Goal: Task Accomplishment & Management: Manage account settings

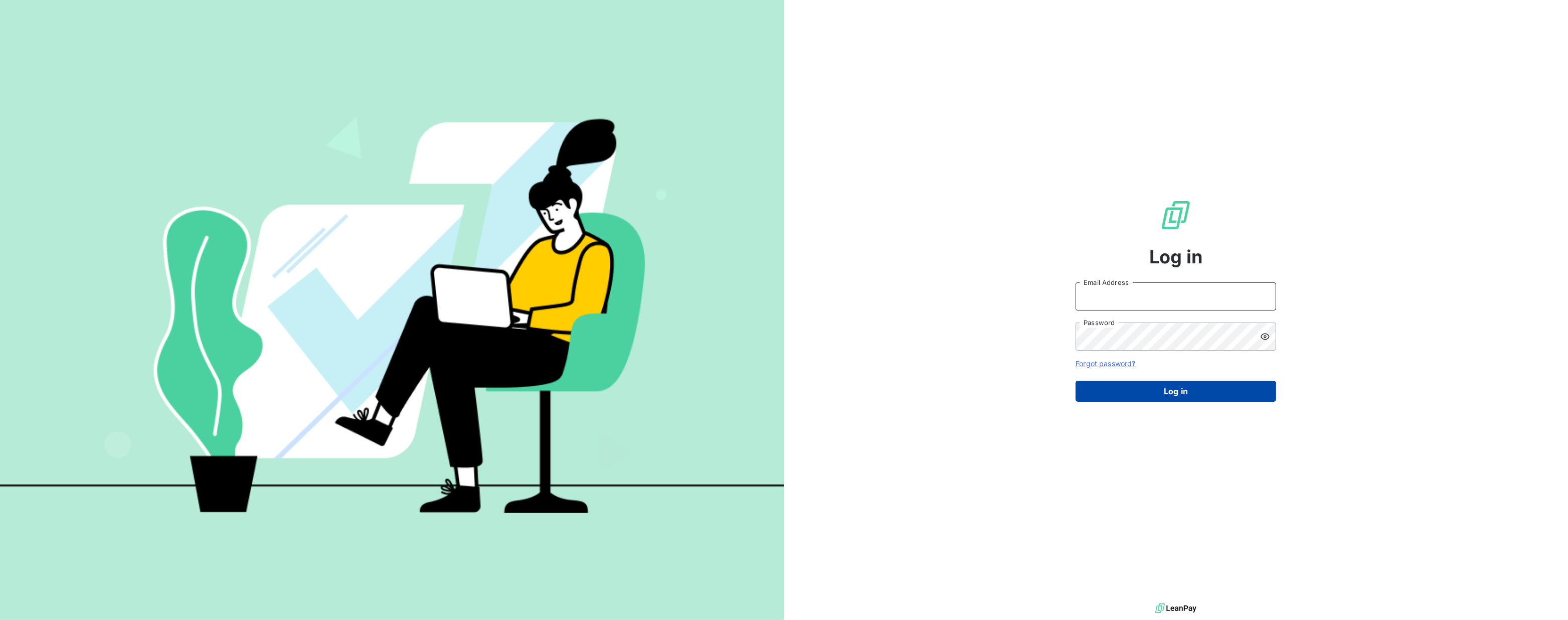
type input "[EMAIL_ADDRESS][DOMAIN_NAME]"
click at [1185, 390] on button "Log in" at bounding box center [1176, 391] width 201 height 21
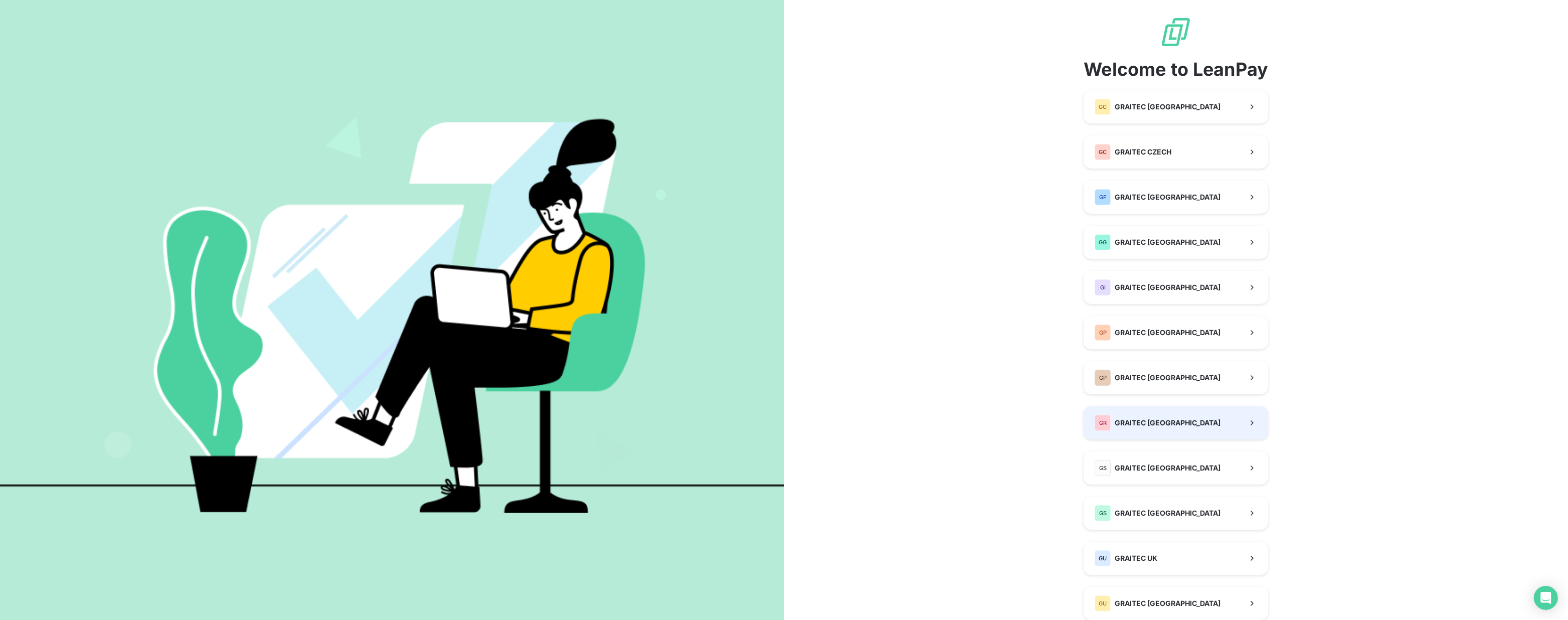
scroll to position [45, 0]
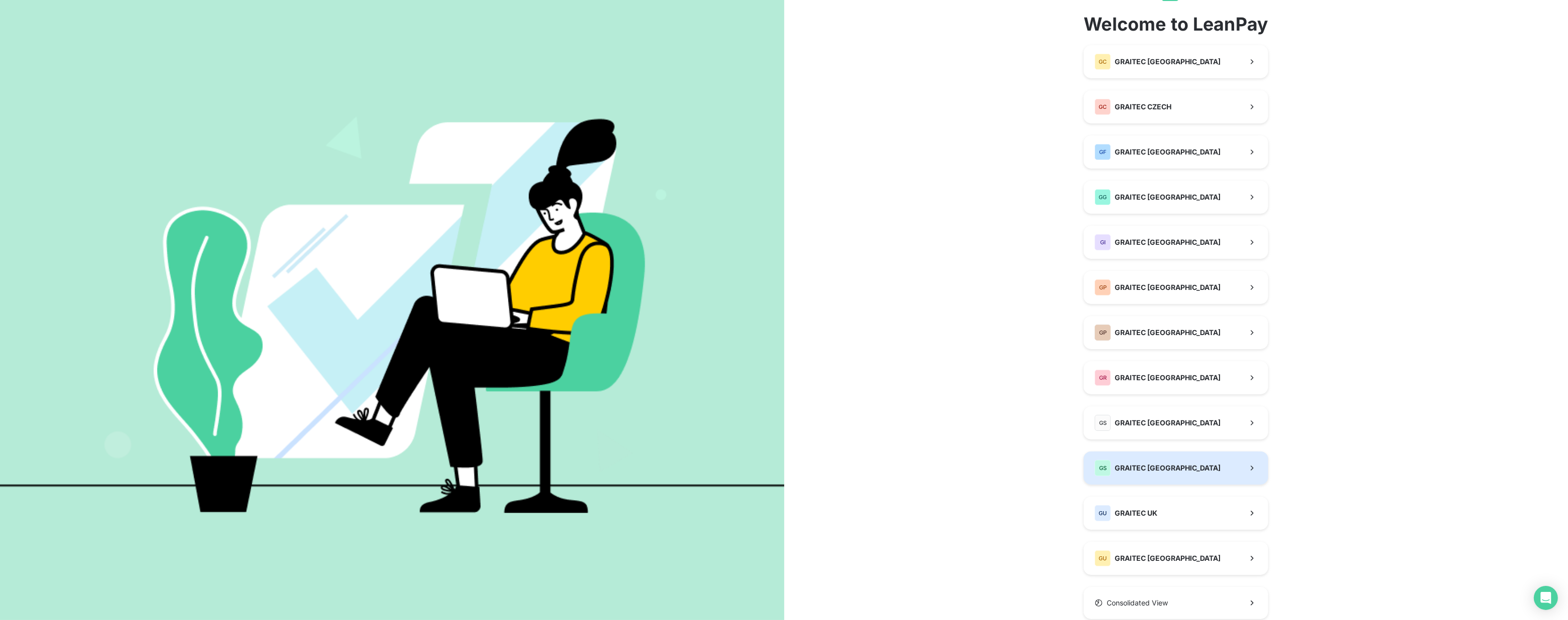
click at [1123, 466] on span "GRAITEC [GEOGRAPHIC_DATA]" at bounding box center [1167, 468] width 106 height 10
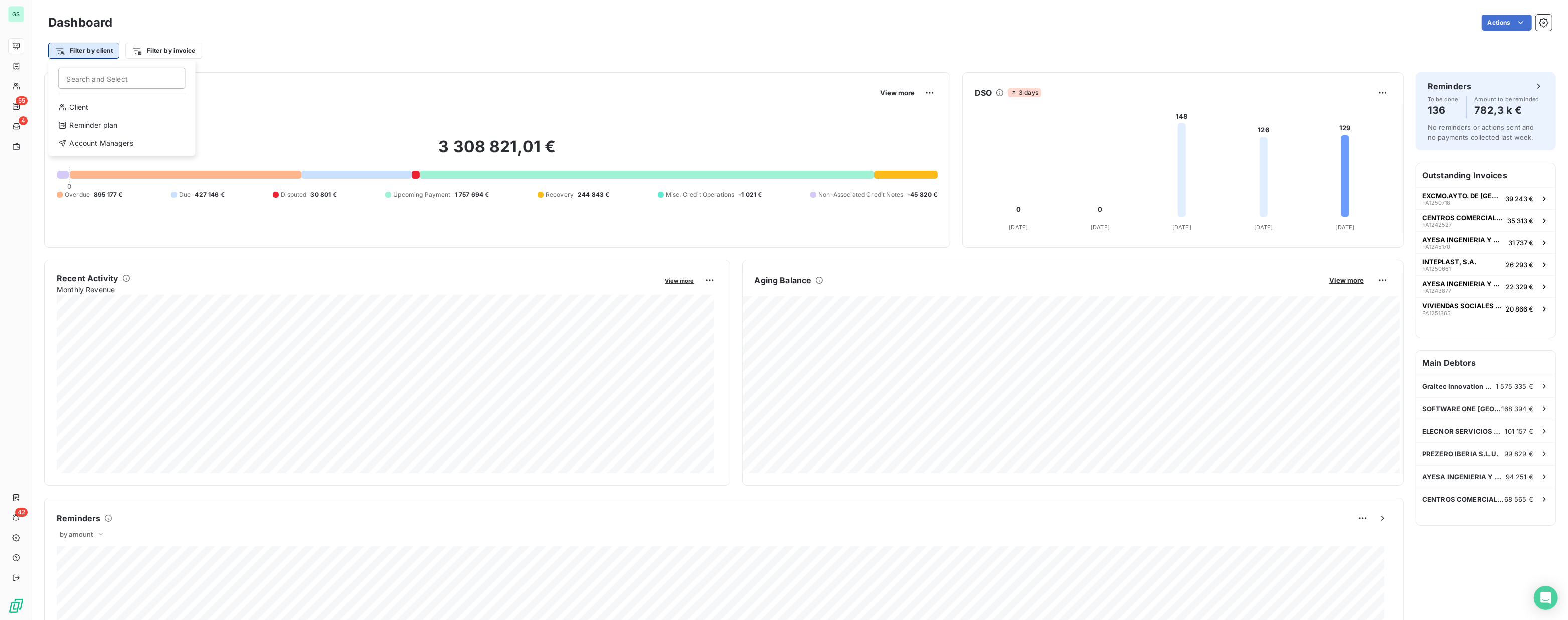
click at [101, 51] on html "GS 55 4 42 Dashboard Actions Filter by client Search and Select Client Reminder…" at bounding box center [784, 310] width 1568 height 620
click at [87, 127] on div "Reminder plan" at bounding box center [122, 125] width 139 height 16
click at [331, 72] on div at bounding box center [286, 77] width 100 height 21
click at [394, 40] on div "Reminder plan" at bounding box center [800, 46] width 1504 height 27
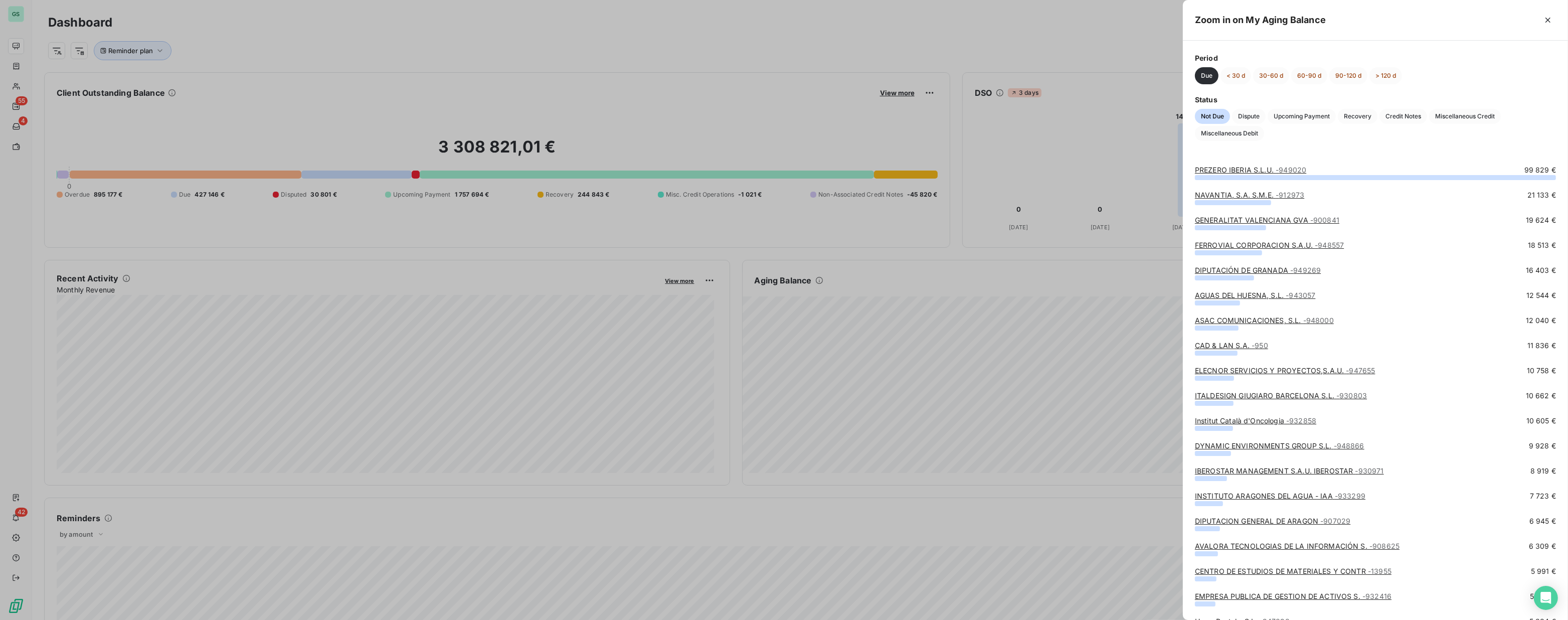
click at [897, 392] on div at bounding box center [784, 310] width 1568 height 620
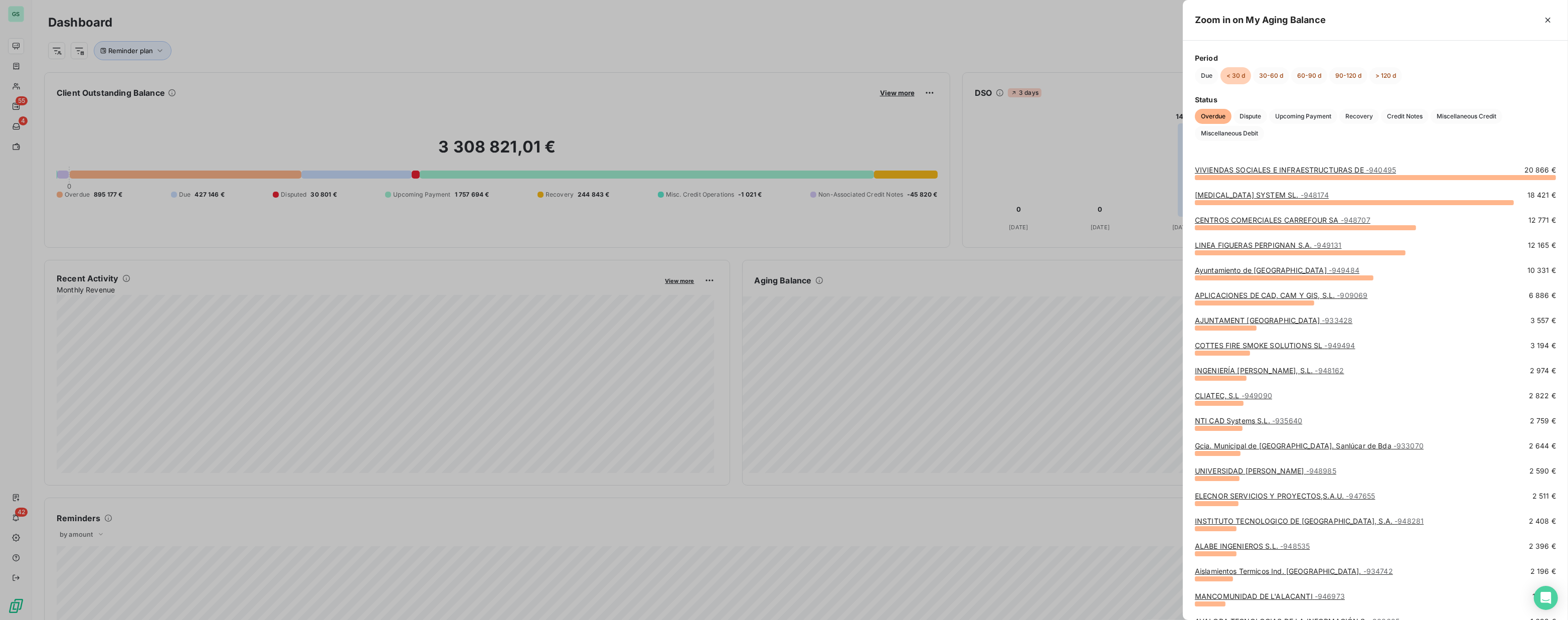
click at [927, 309] on div at bounding box center [784, 310] width 1568 height 620
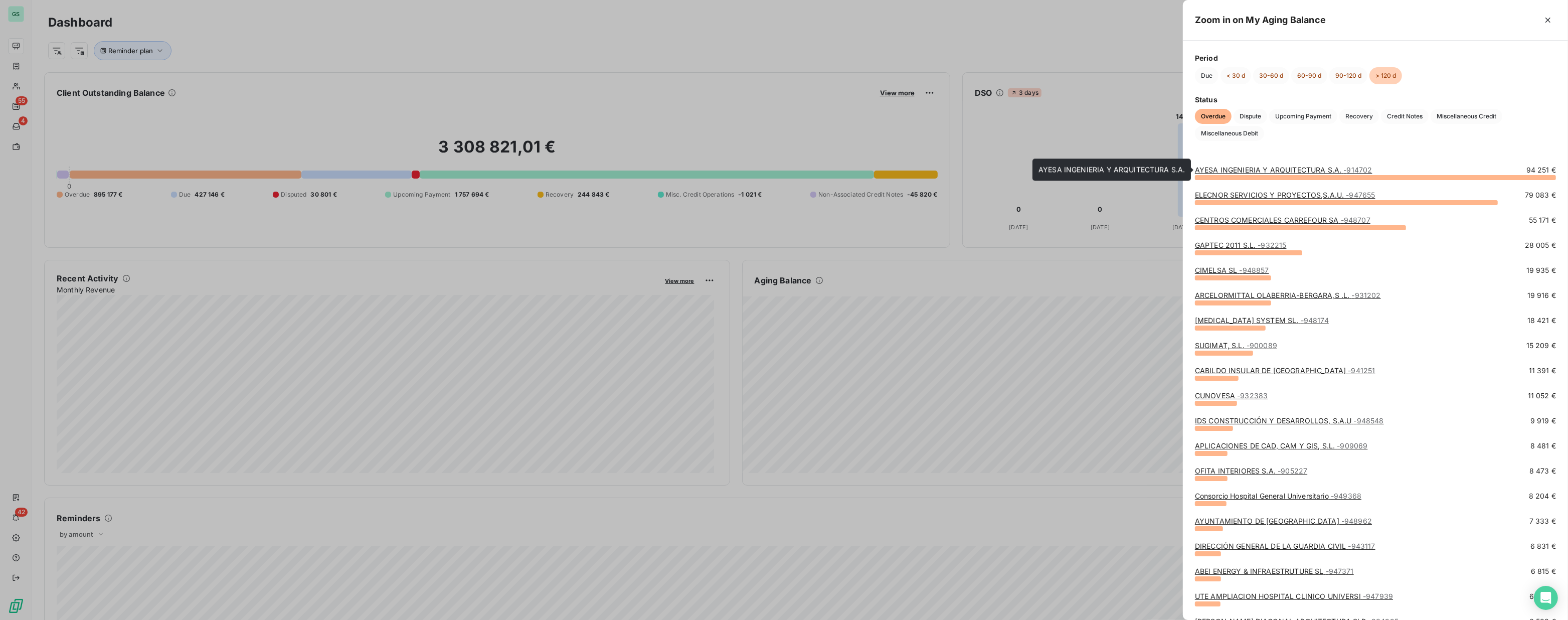
click at [1281, 169] on link "[PERSON_NAME] Y ARQUITECTURA S.A. - 914702" at bounding box center [1284, 170] width 178 height 9
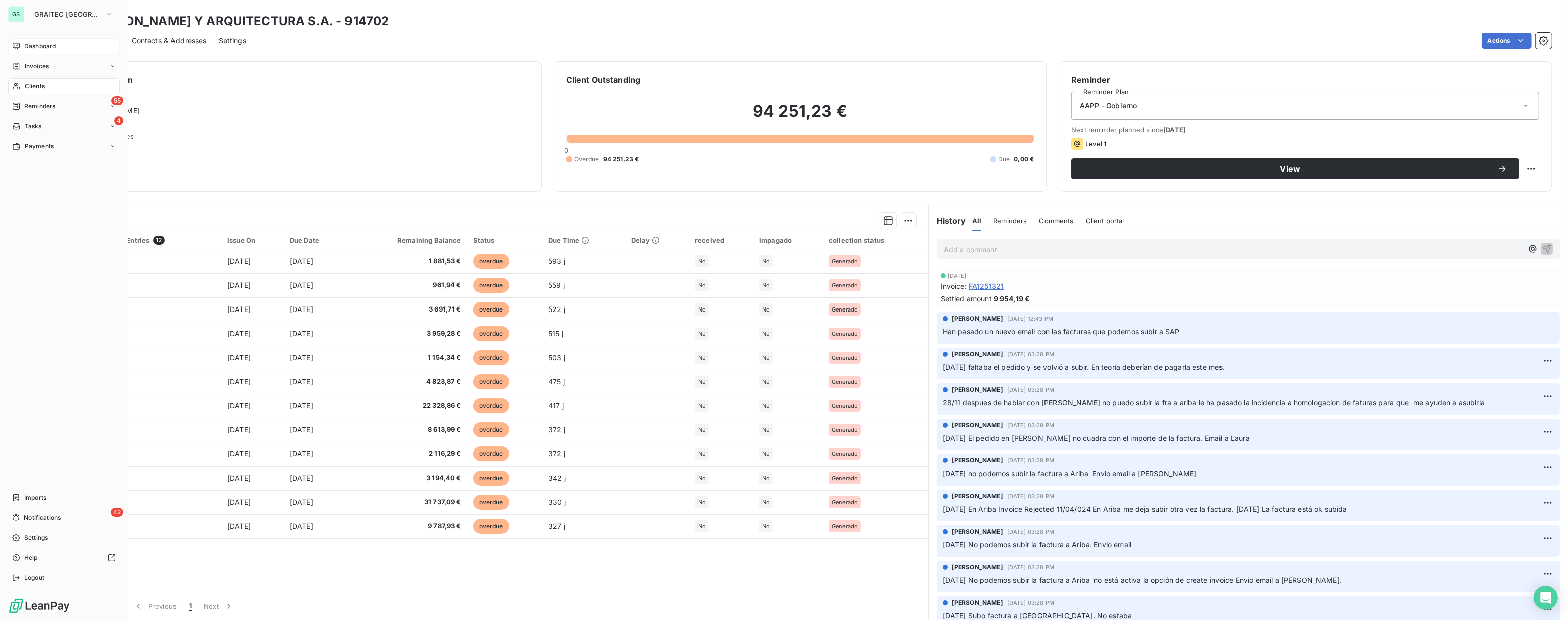
click at [41, 45] on span "Dashboard" at bounding box center [40, 46] width 32 height 9
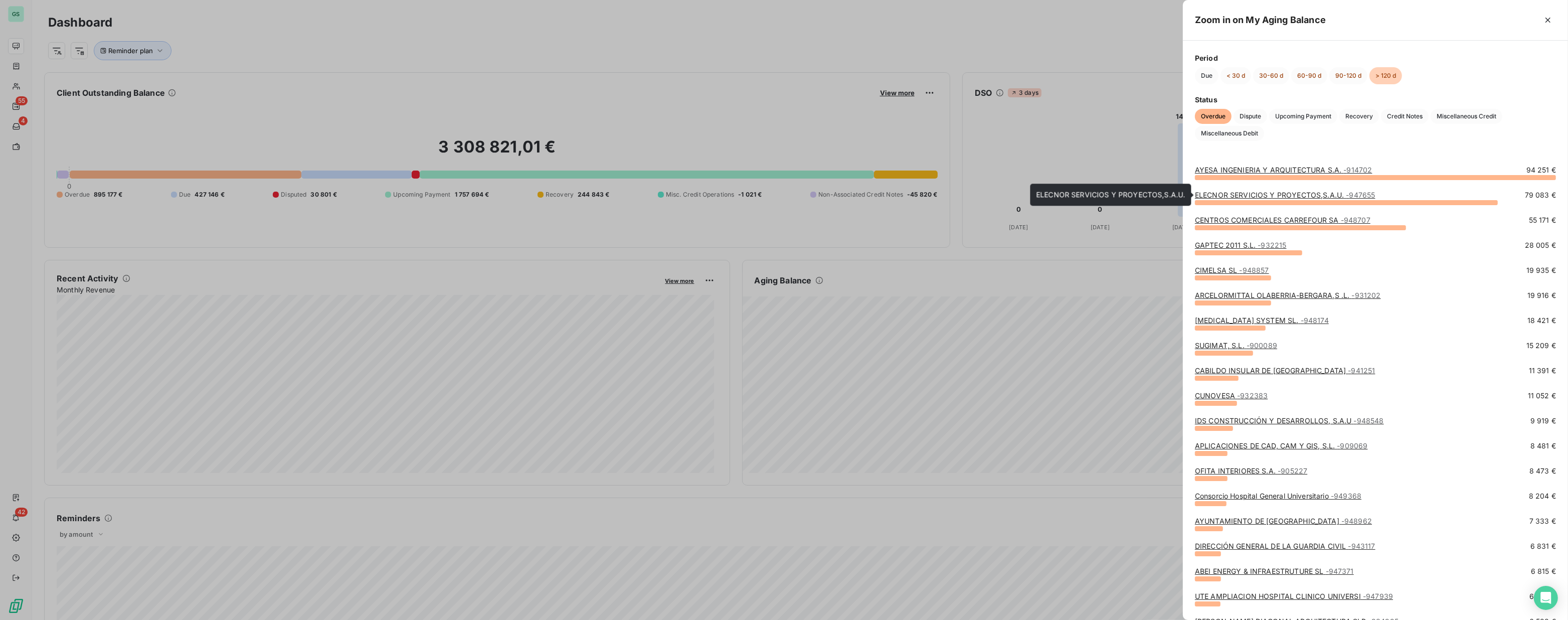
click at [1245, 196] on link "ELECNOR SERVICIOS Y PROYECTOS,S.A.U. - 947655" at bounding box center [1285, 195] width 181 height 9
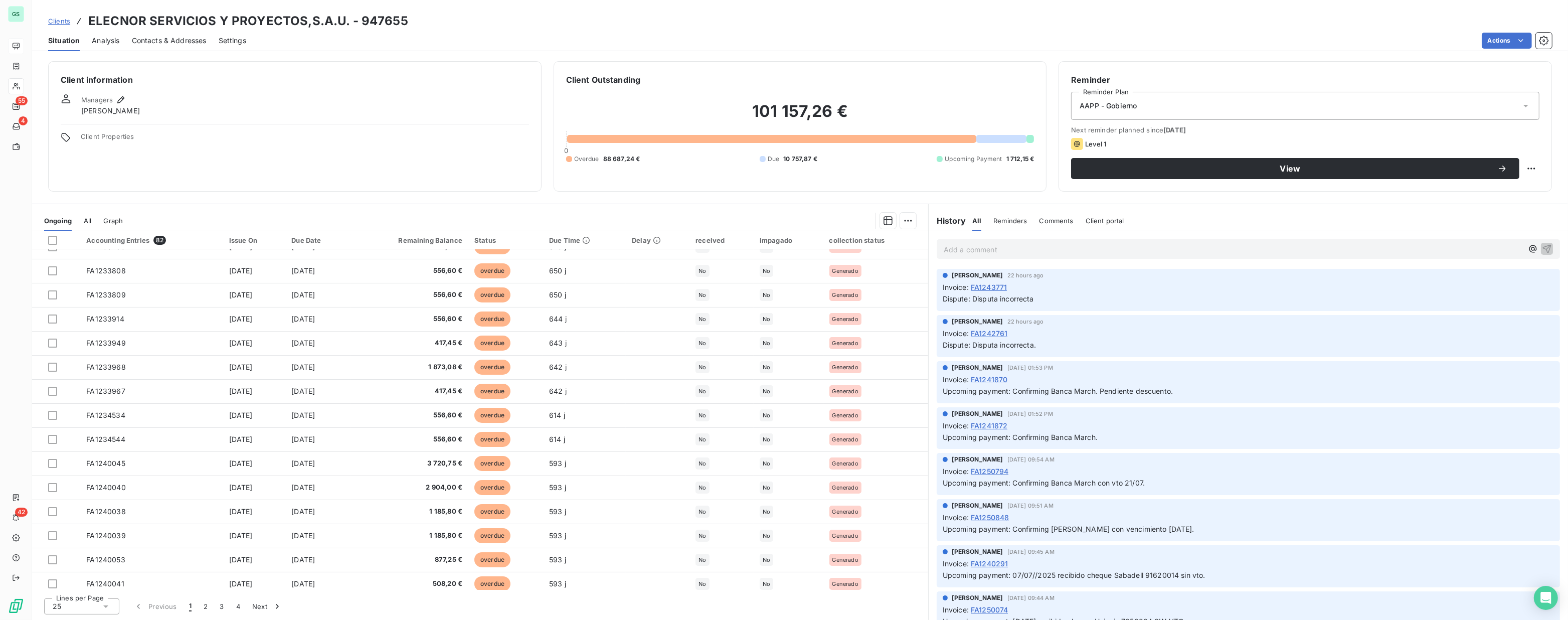
scroll to position [261, 0]
click at [235, 607] on button "4" at bounding box center [238, 607] width 16 height 21
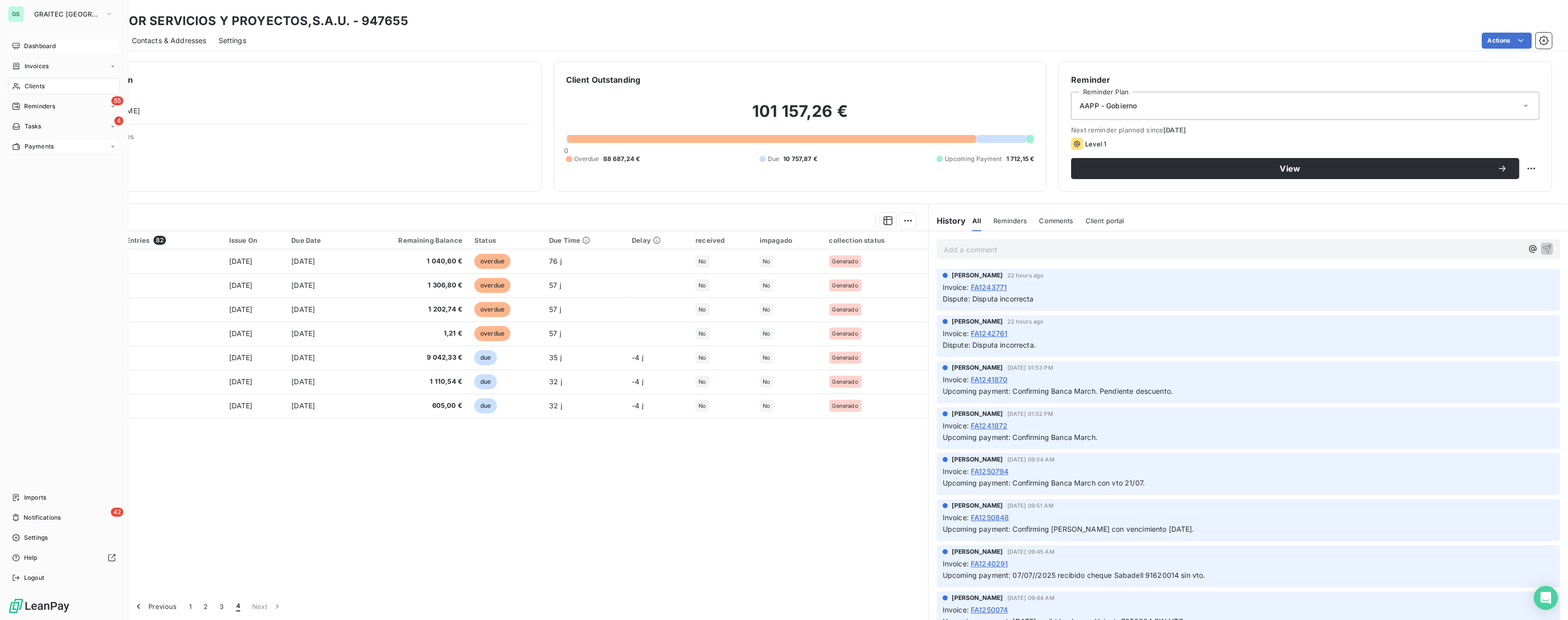
click at [45, 150] on div "Payments" at bounding box center [64, 146] width 112 height 16
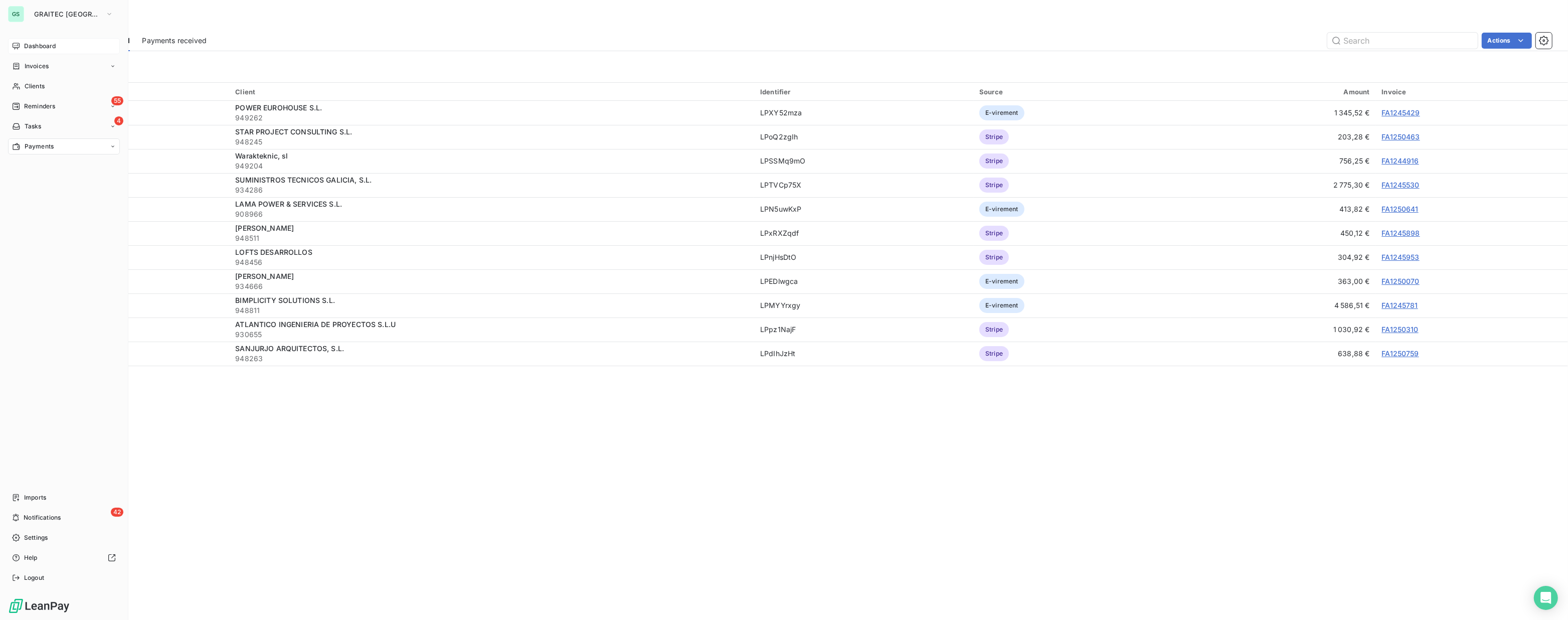
click at [54, 47] on span "Dashboard" at bounding box center [40, 46] width 32 height 9
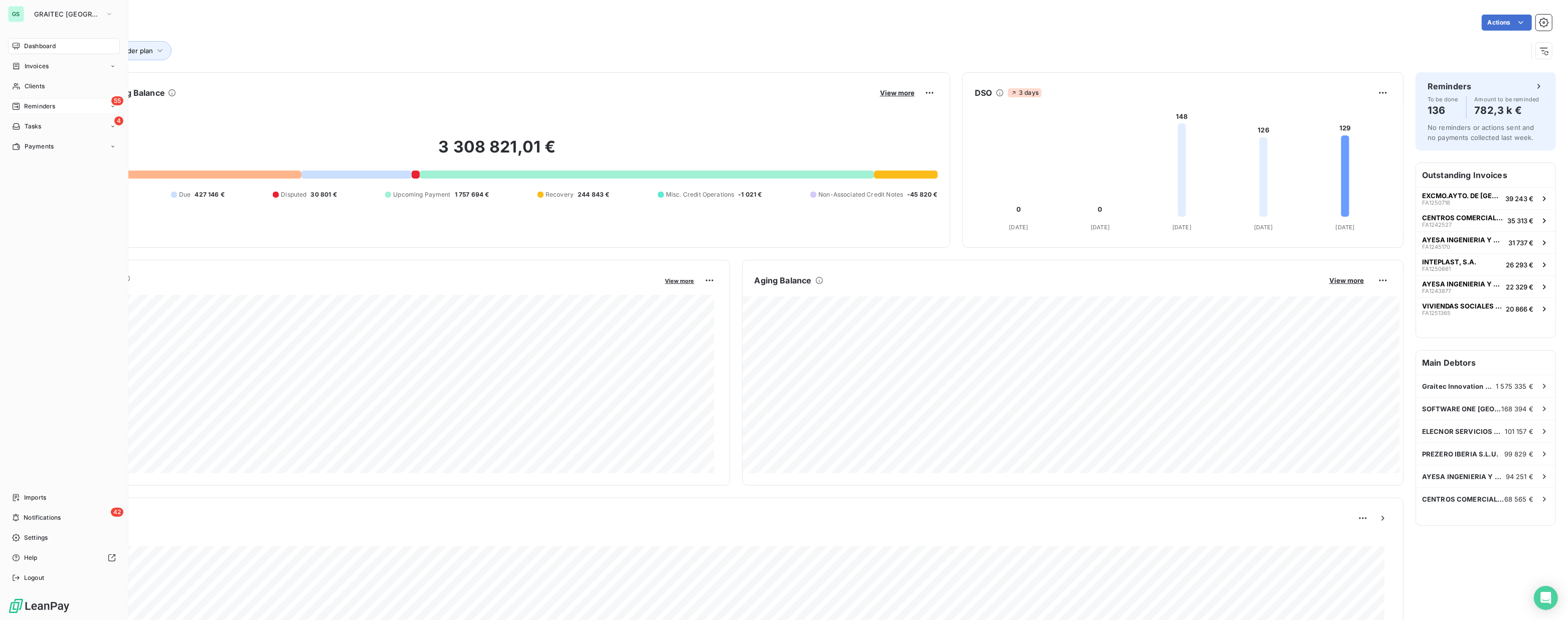
click at [37, 102] on span "Reminders" at bounding box center [40, 106] width 31 height 9
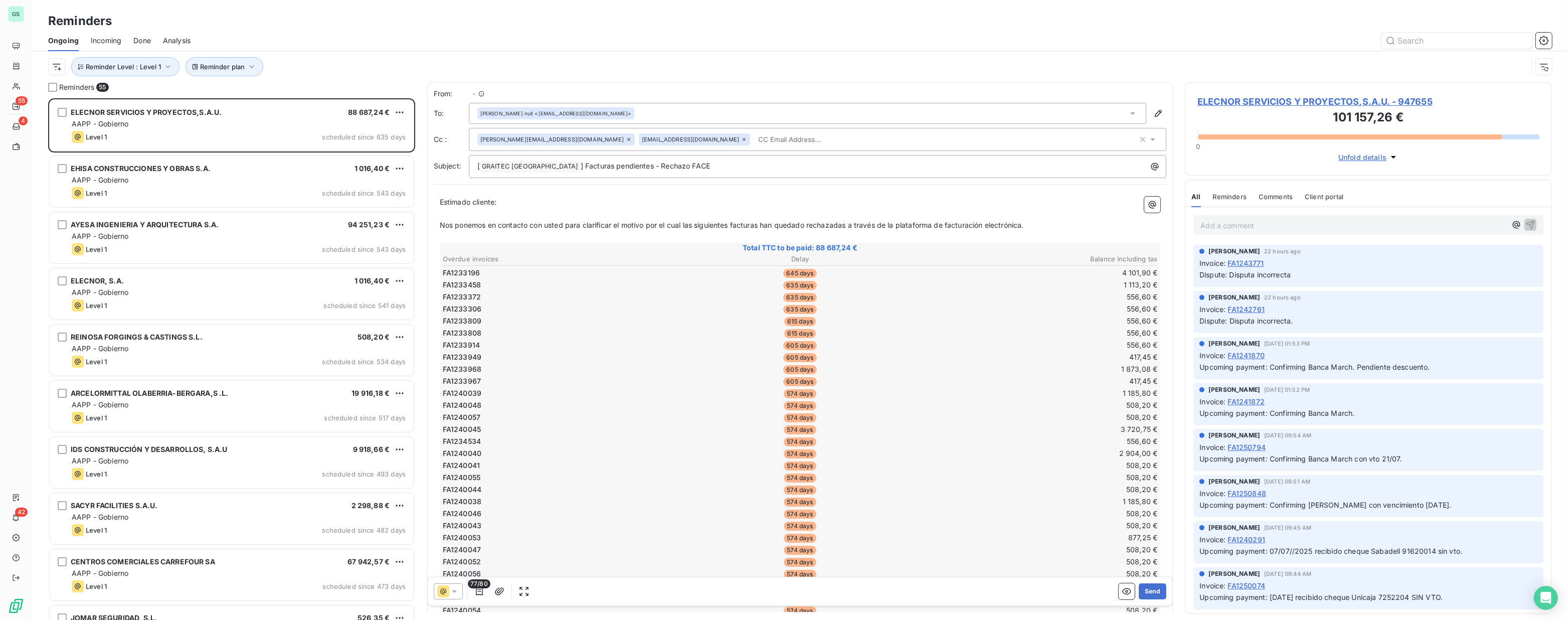
scroll to position [515, 360]
click at [1539, 40] on icon "button" at bounding box center [1544, 40] width 10 height 10
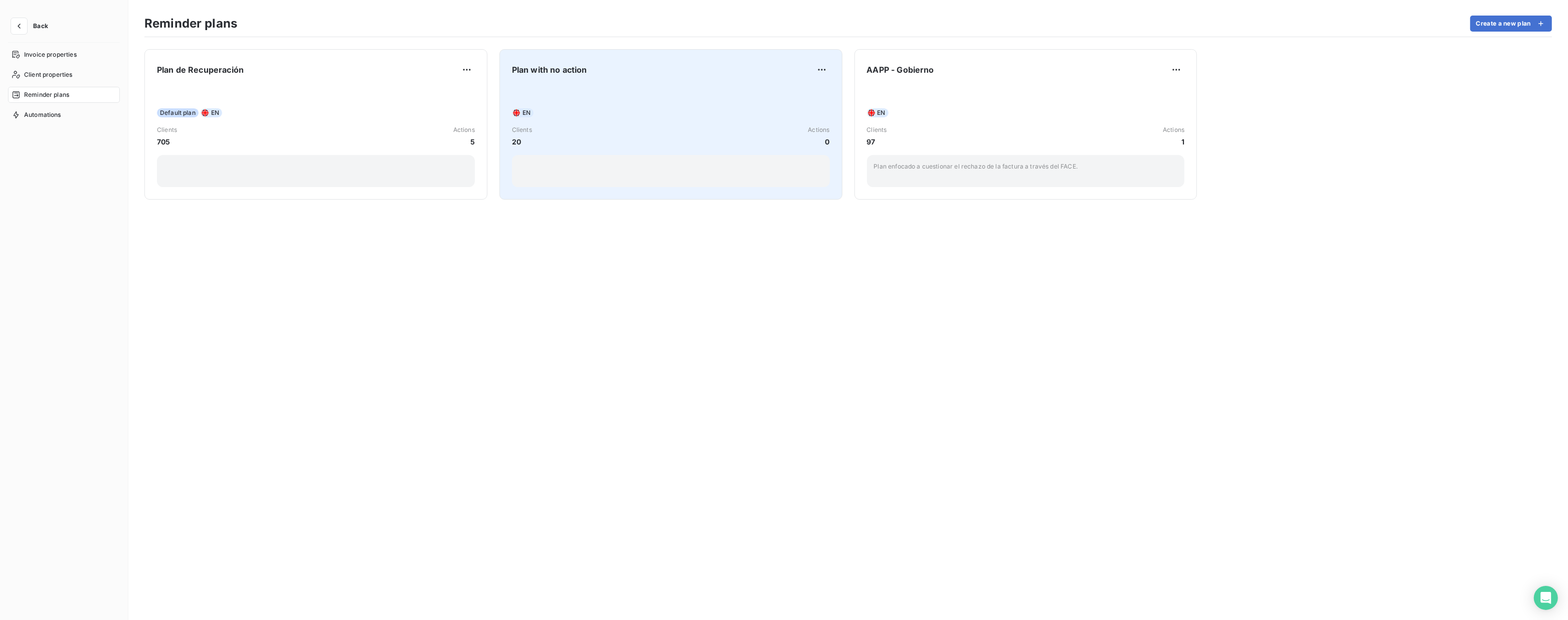
click at [590, 71] on div "Plan with no action" at bounding box center [671, 69] width 318 height 16
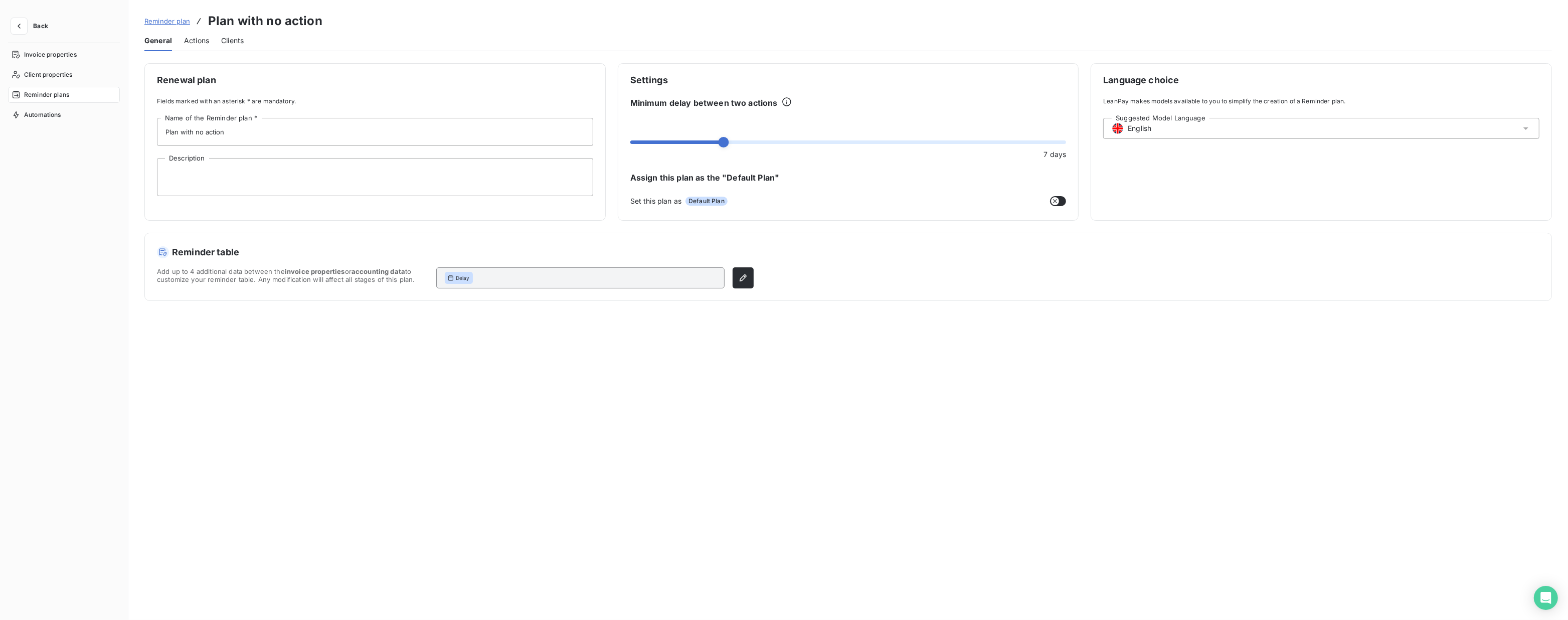
click at [192, 37] on span "Actions" at bounding box center [196, 40] width 25 height 10
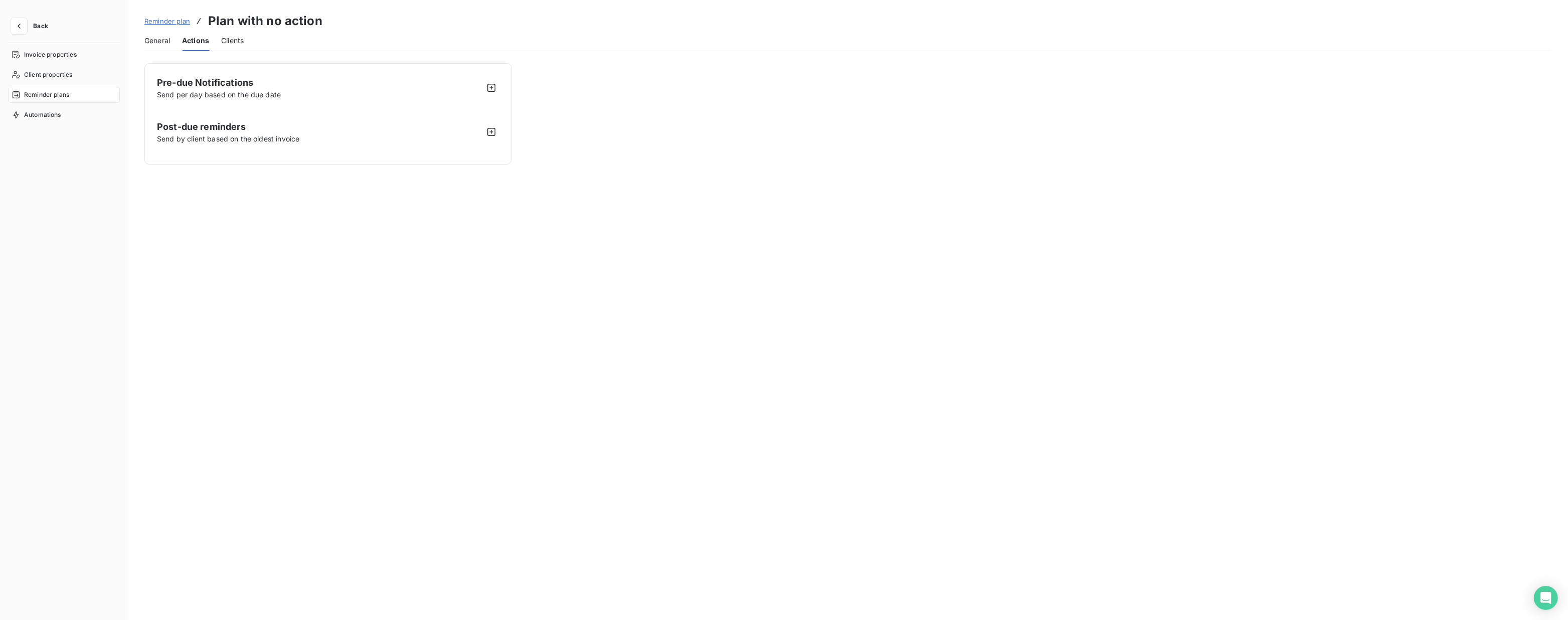
click at [232, 40] on span "Clients" at bounding box center [232, 40] width 23 height 10
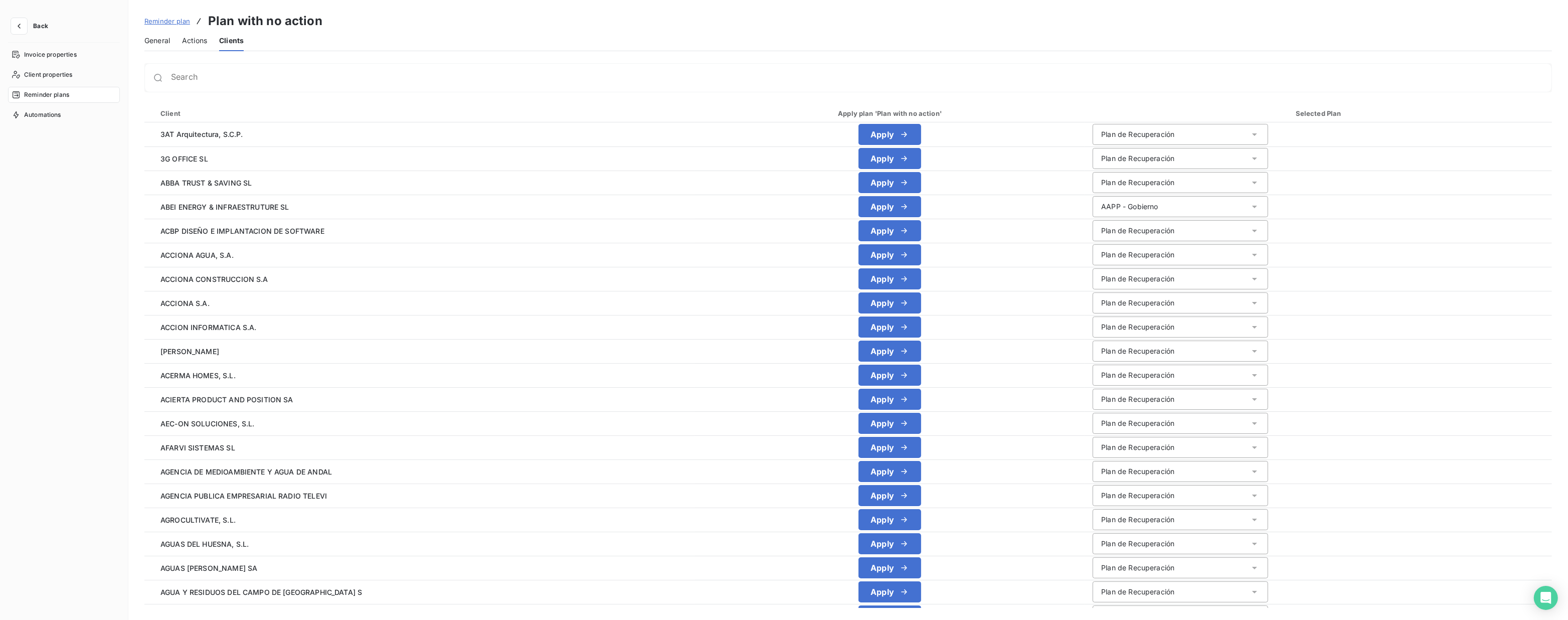
click at [189, 44] on span "Actions" at bounding box center [194, 40] width 25 height 10
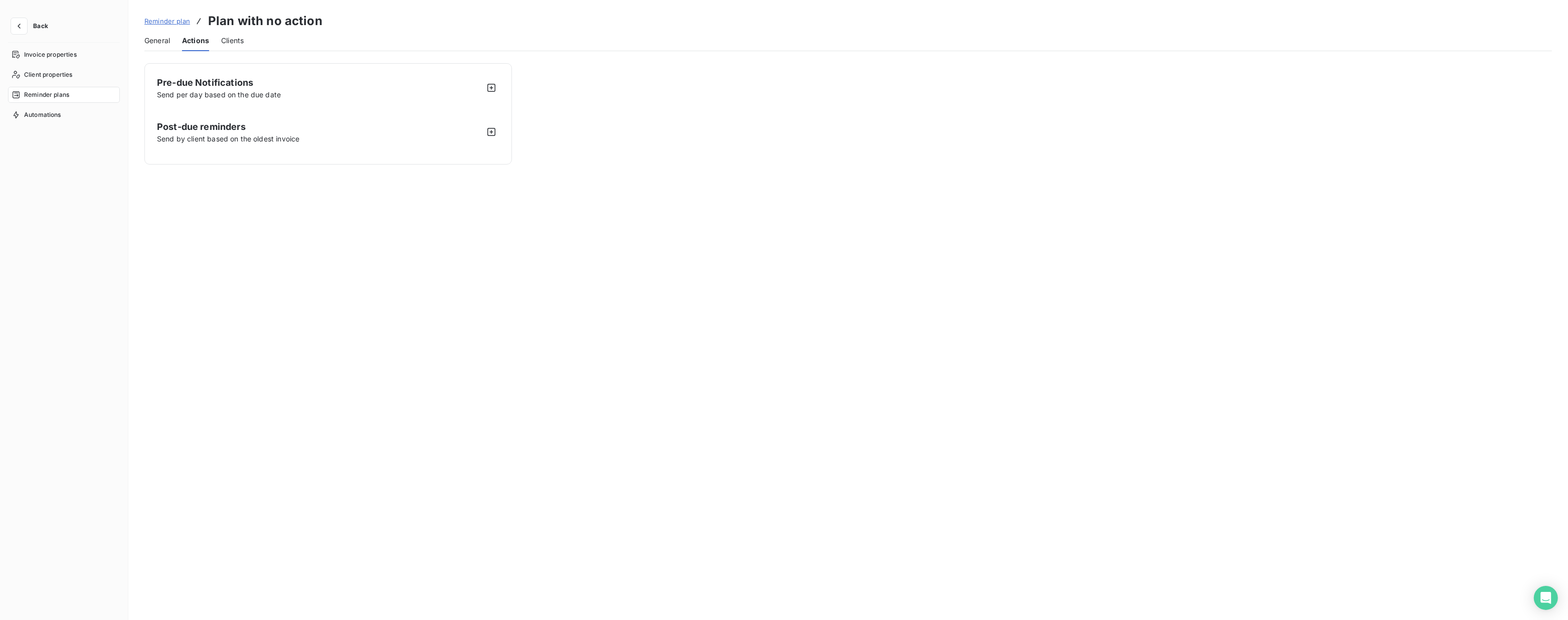
click at [169, 39] on span "General" at bounding box center [157, 40] width 26 height 10
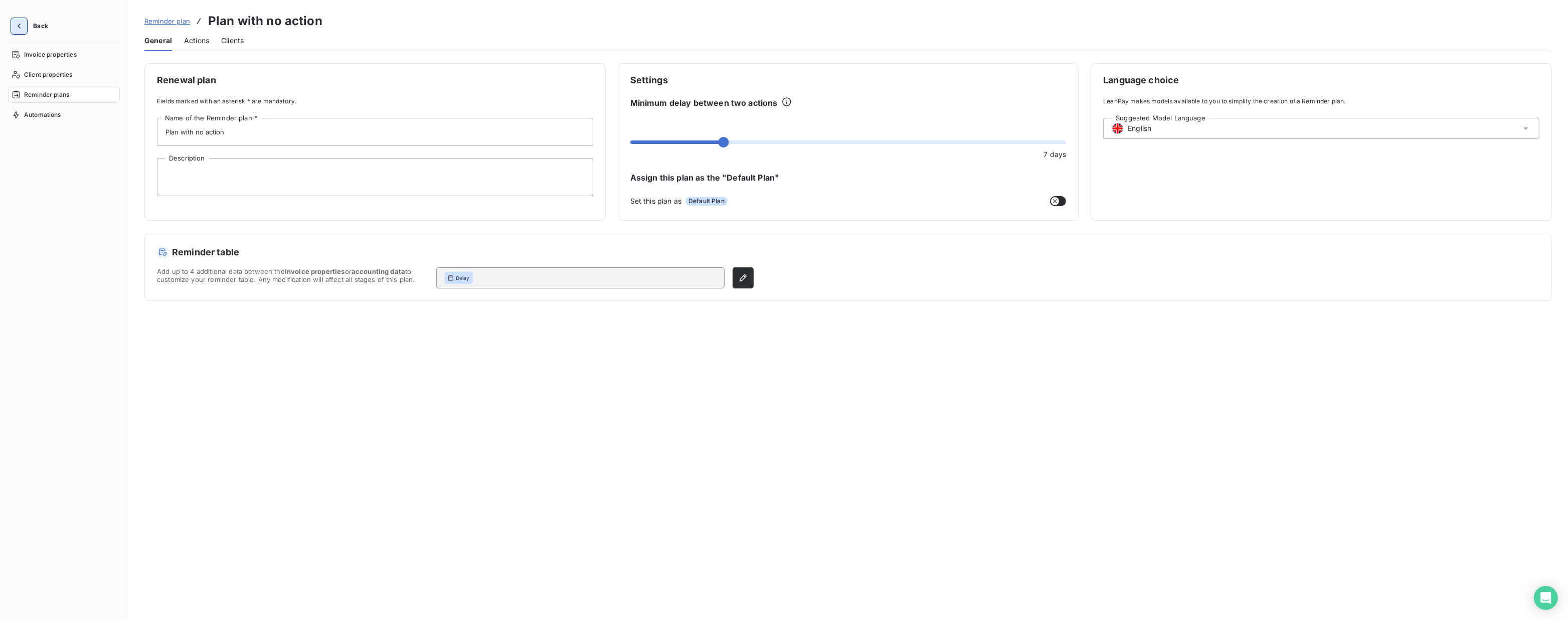
click at [15, 29] on icon "button" at bounding box center [19, 26] width 10 height 10
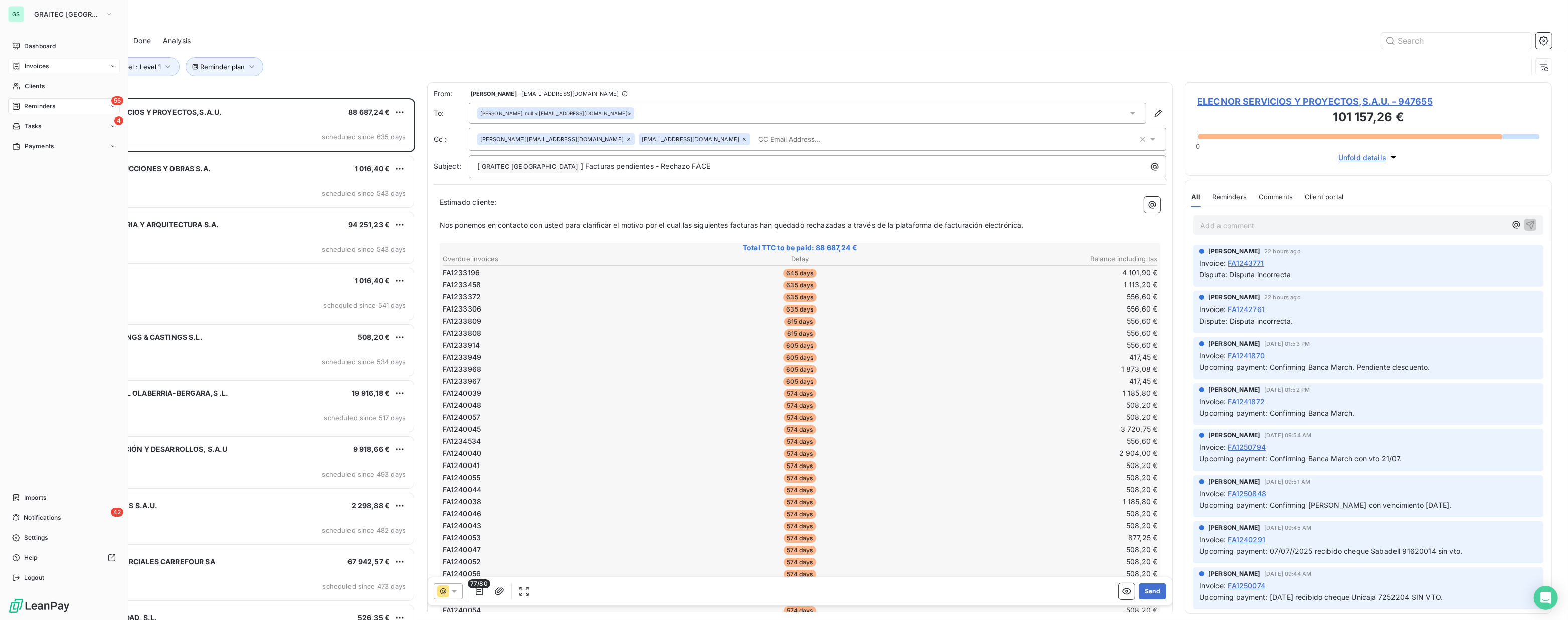
scroll to position [515, 360]
click at [35, 86] on span "Clients" at bounding box center [34, 86] width 20 height 9
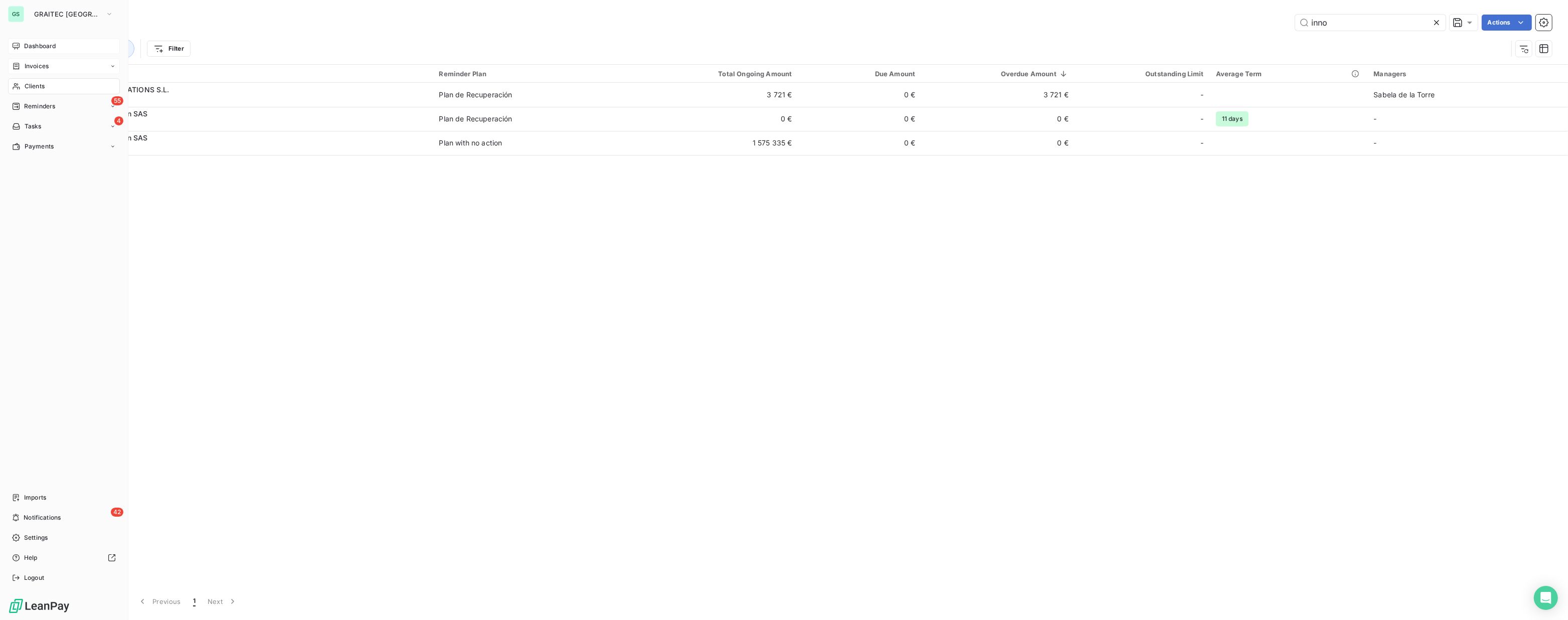
type input "inno"
click at [38, 46] on span "Dashboard" at bounding box center [40, 46] width 32 height 9
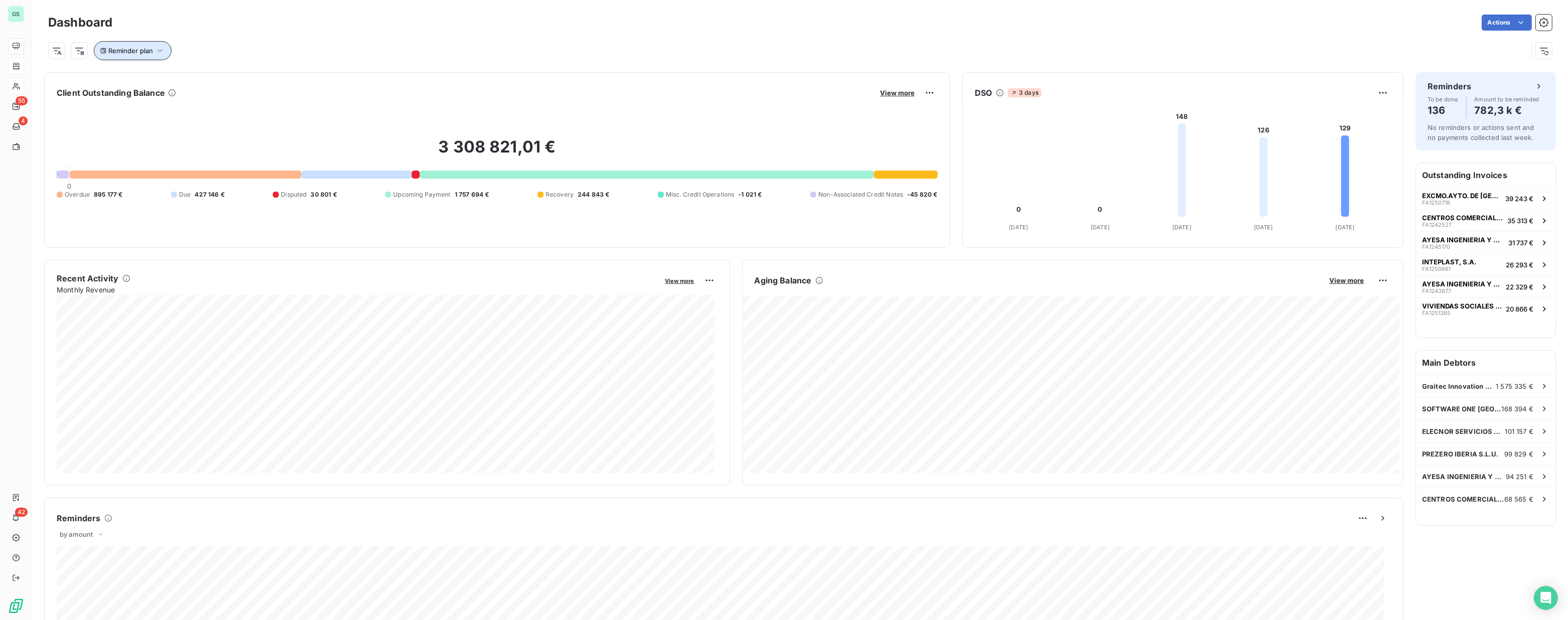
click at [145, 55] on button "Reminder plan" at bounding box center [133, 51] width 78 height 19
click at [273, 76] on div at bounding box center [286, 77] width 100 height 21
click at [240, 100] on li "Plan de Recuperación" at bounding box center [286, 99] width 100 height 18
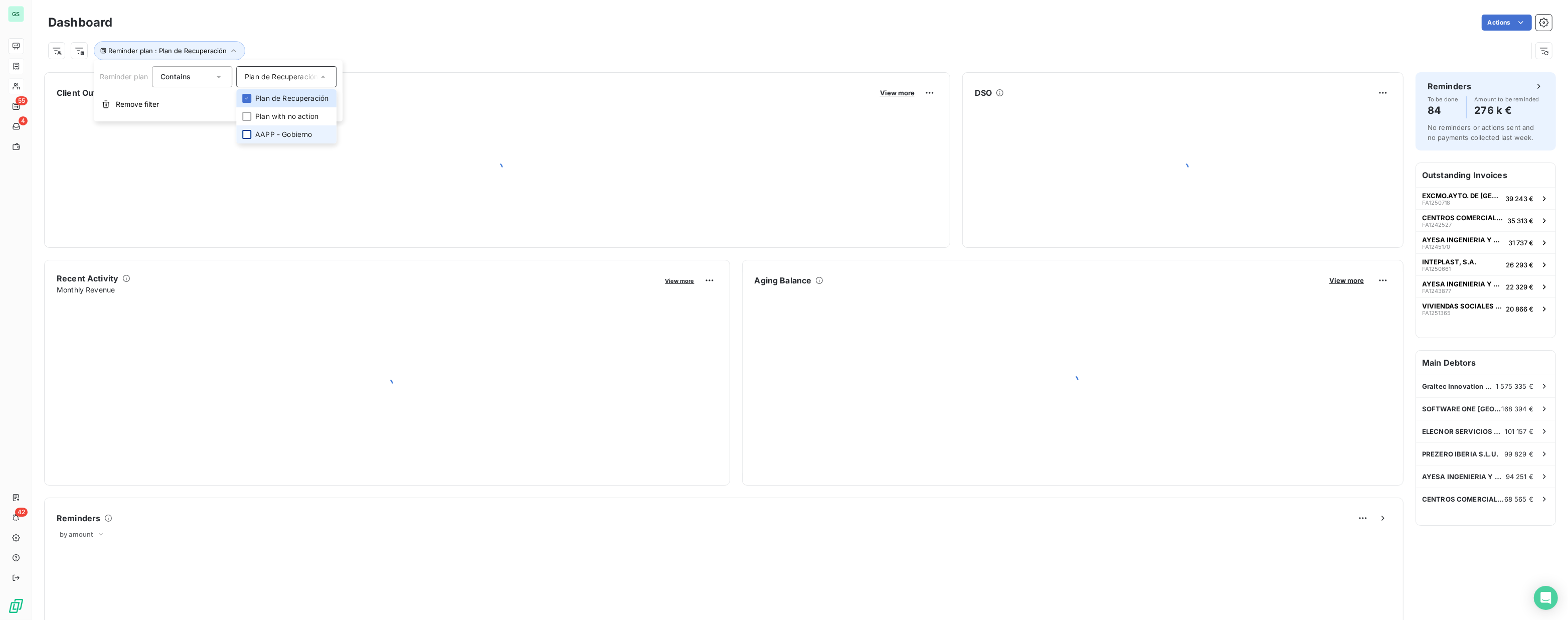
click at [247, 132] on div at bounding box center [247, 134] width 9 height 9
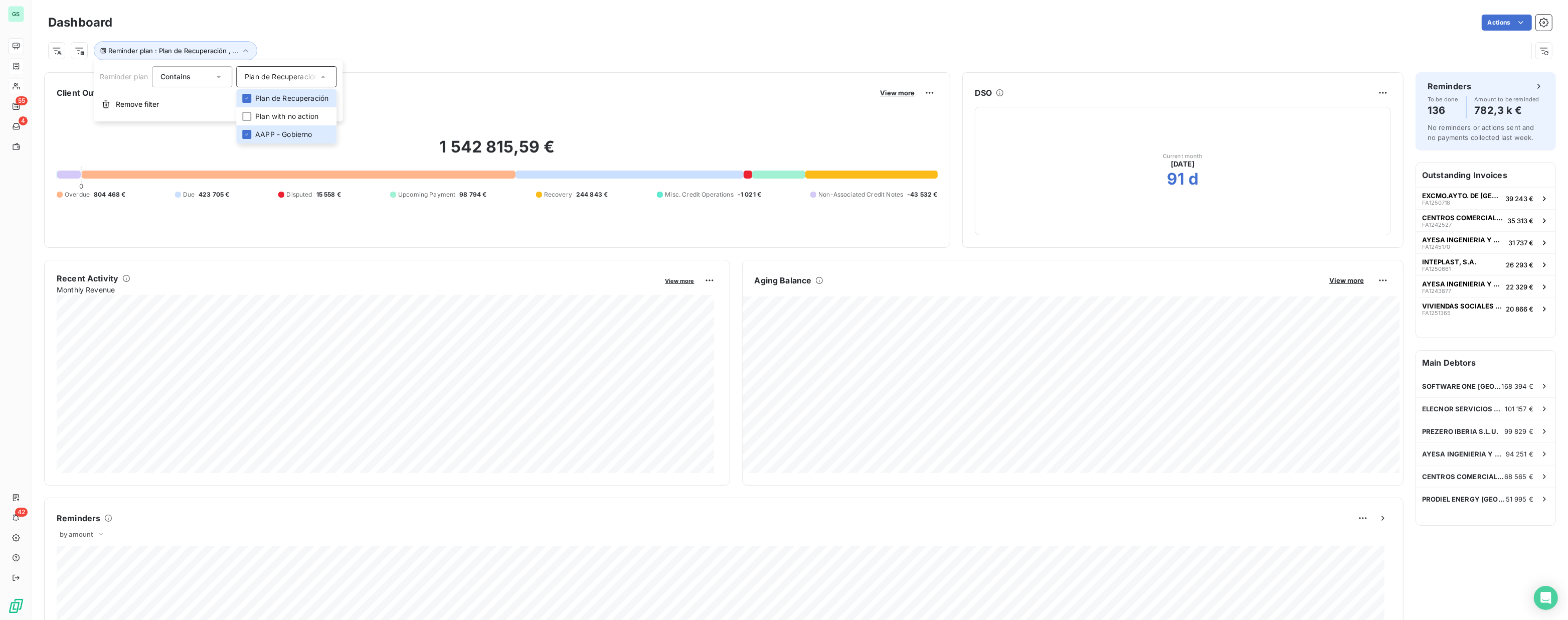
click at [436, 39] on div "Reminder plan : Plan de Recuperación , ..." at bounding box center [800, 46] width 1504 height 27
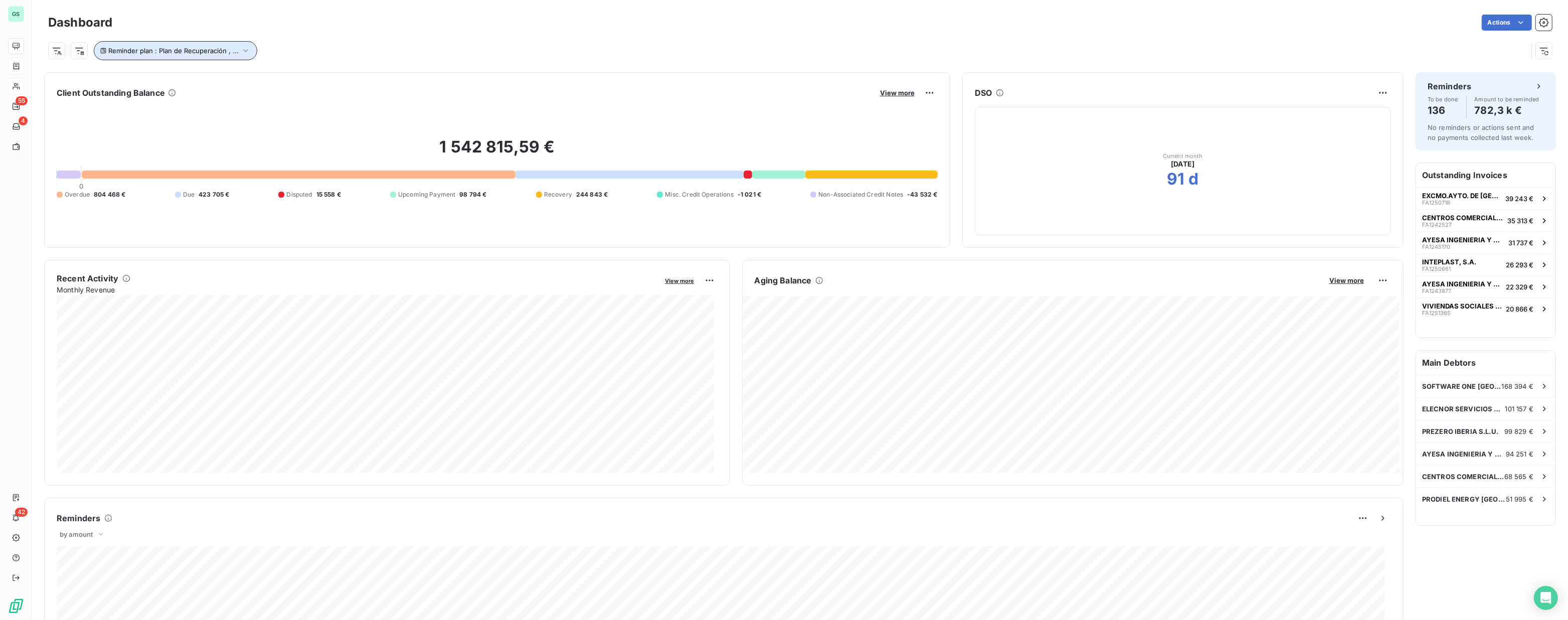
click at [230, 47] on span "Reminder plan : Plan de Recuperación , ..." at bounding box center [173, 51] width 130 height 8
click at [278, 74] on span "Plan de Recuperación" at bounding box center [281, 77] width 73 height 10
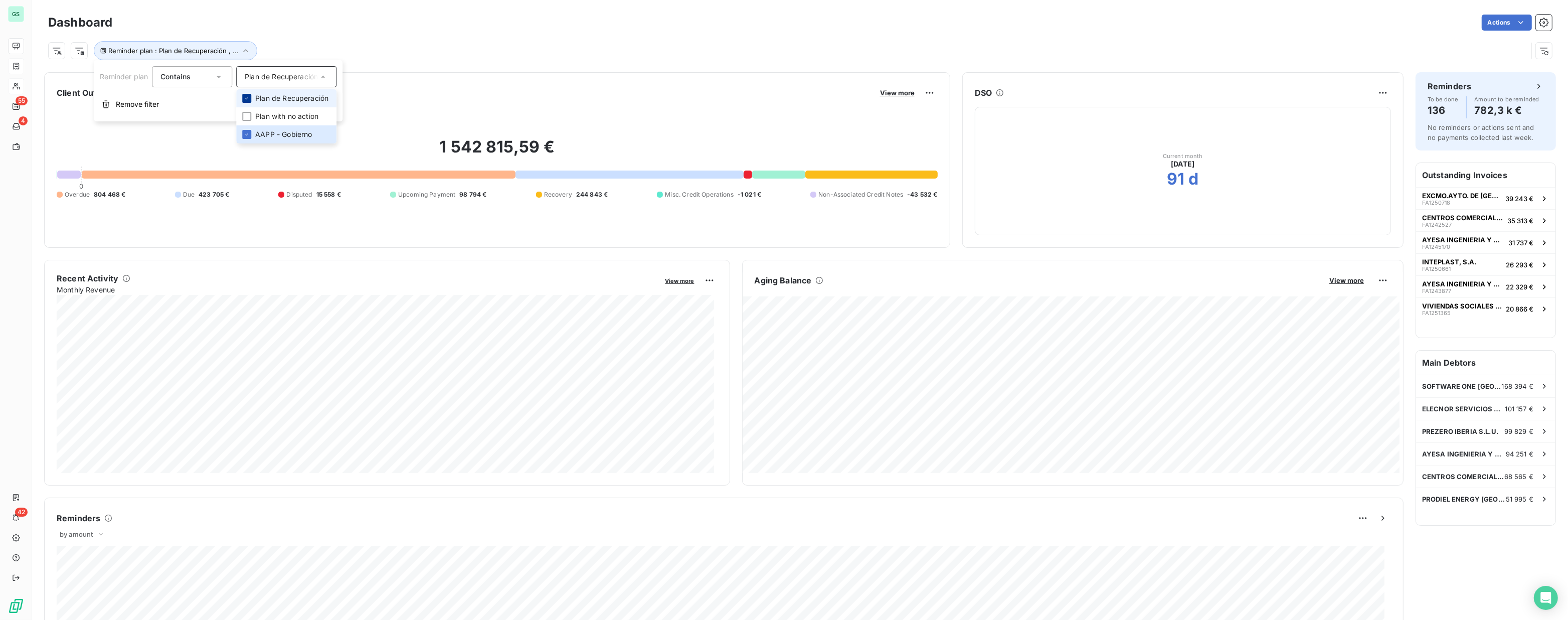
click at [248, 96] on icon at bounding box center [247, 99] width 6 height 6
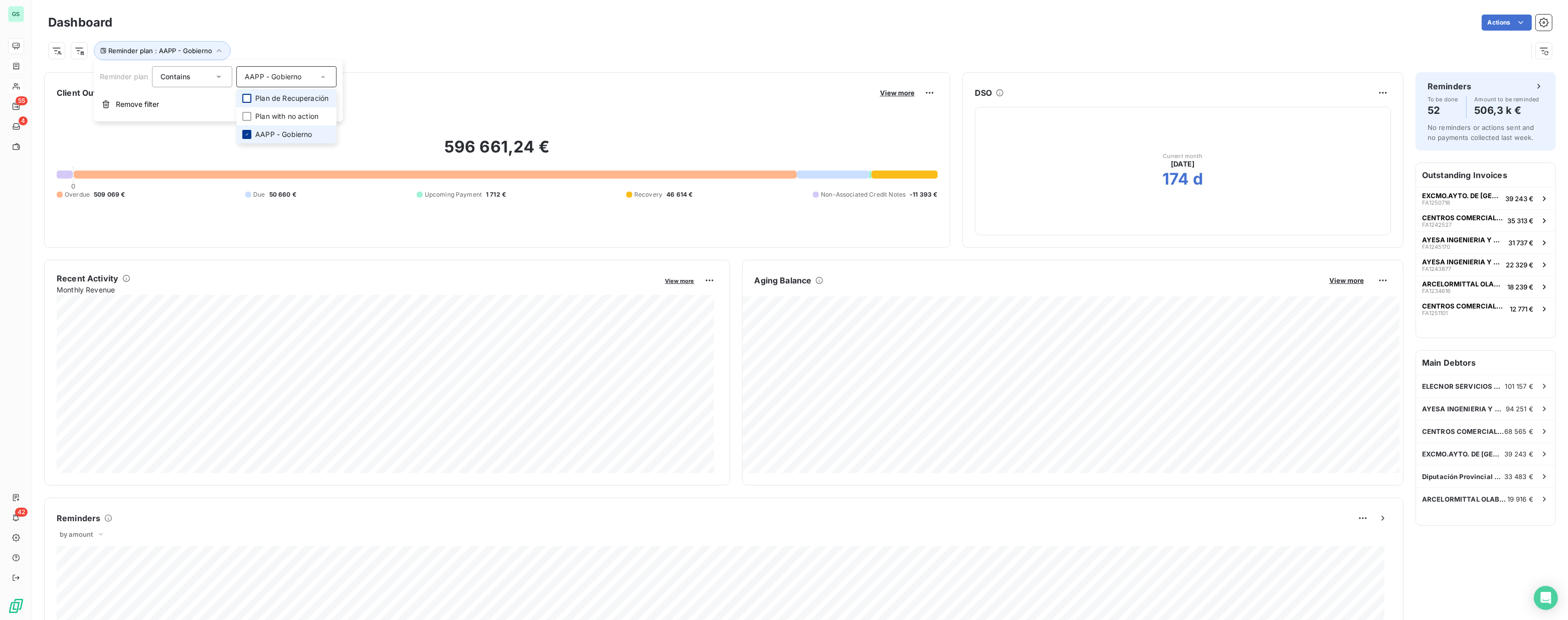
click at [245, 133] on icon at bounding box center [247, 135] width 6 height 6
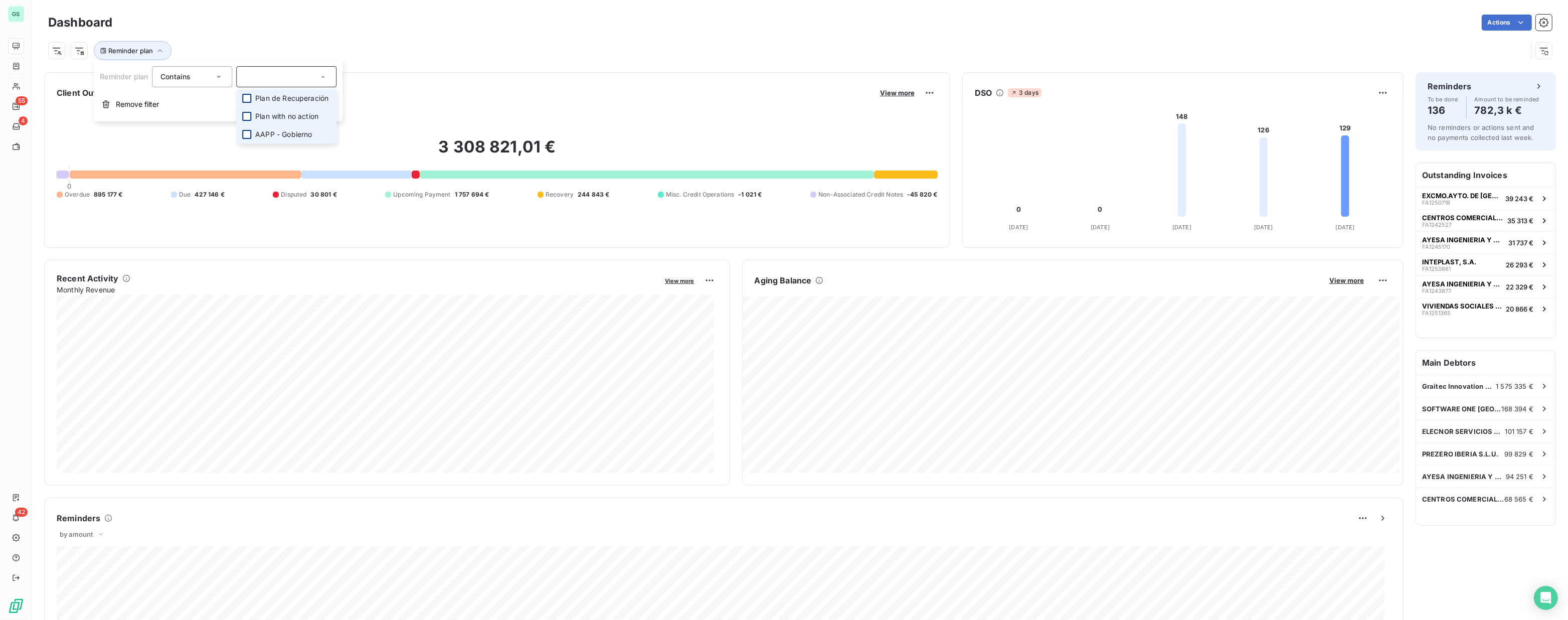
click at [248, 119] on div at bounding box center [247, 116] width 9 height 9
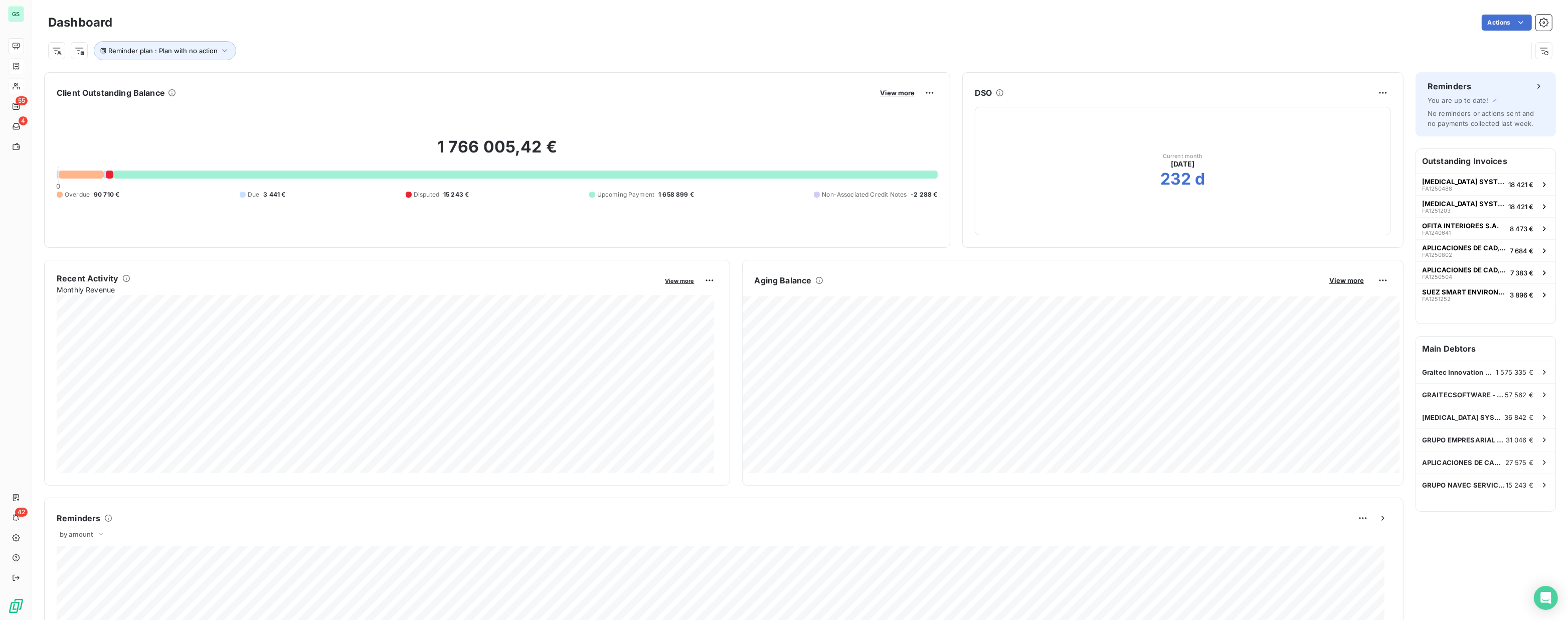
click at [364, 35] on div "Reminder plan : Plan with no action" at bounding box center [800, 46] width 1504 height 27
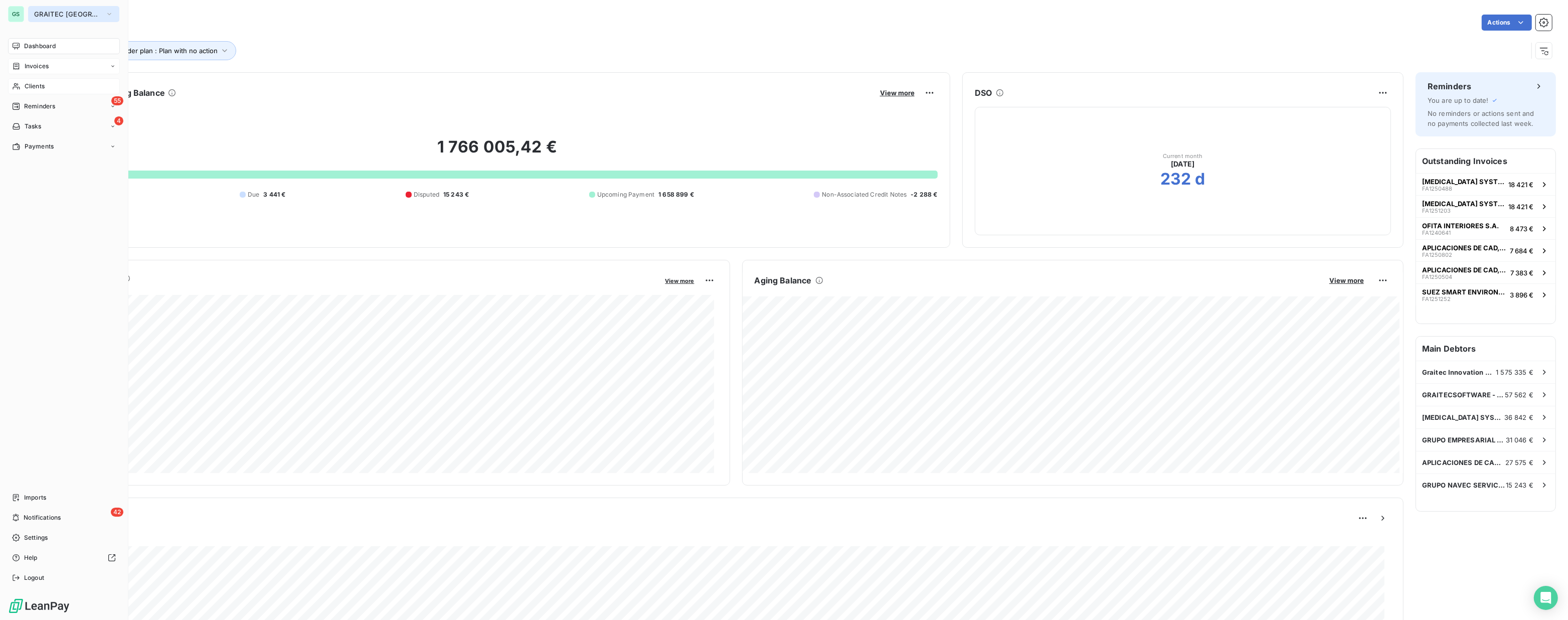
click at [41, 15] on span "GRAITEC [GEOGRAPHIC_DATA]" at bounding box center [68, 13] width 67 height 8
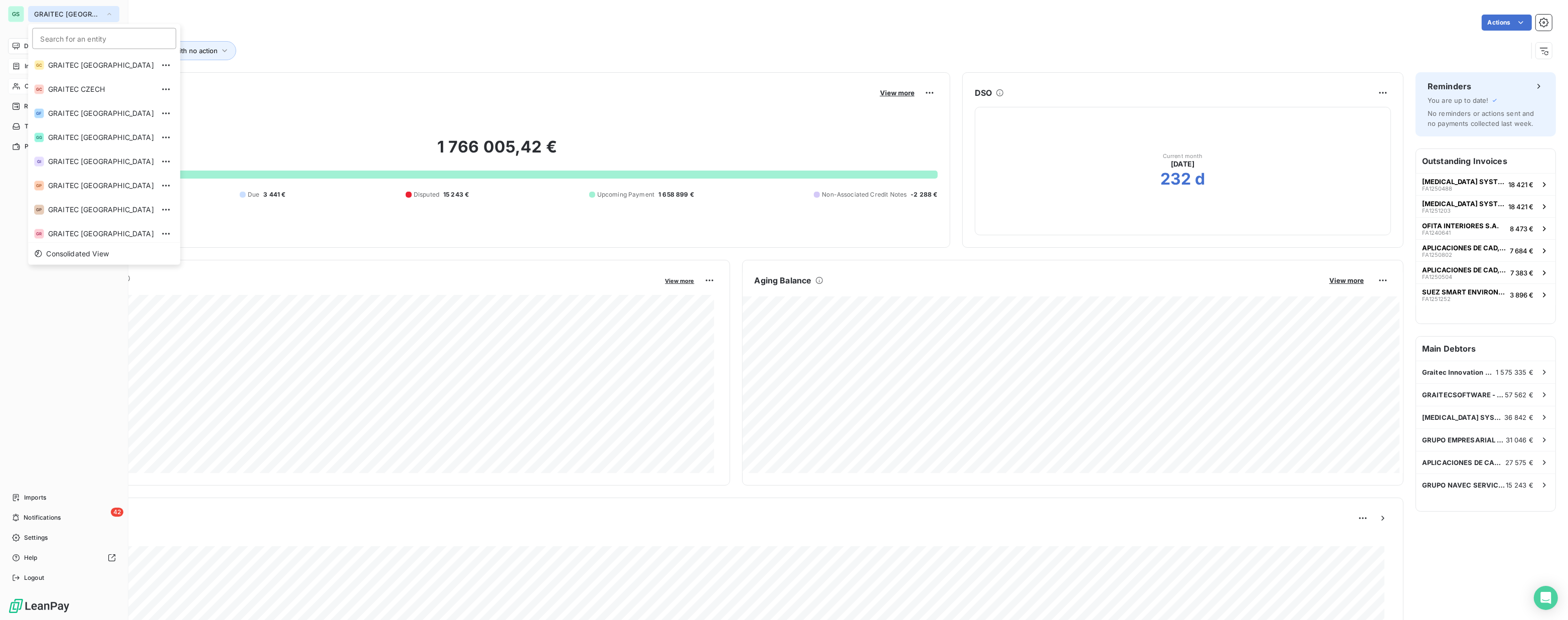
scroll to position [51, 0]
